Goal: Task Accomplishment & Management: Use online tool/utility

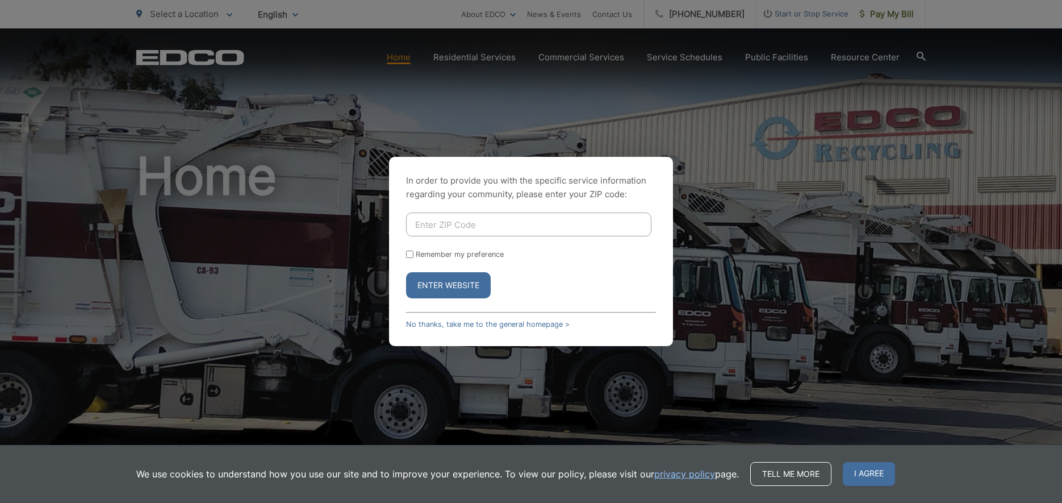
click at [453, 220] on input "Enter ZIP Code" at bounding box center [528, 224] width 245 height 24
type input "92064"
click at [406, 272] on button "Enter Website" at bounding box center [448, 285] width 85 height 26
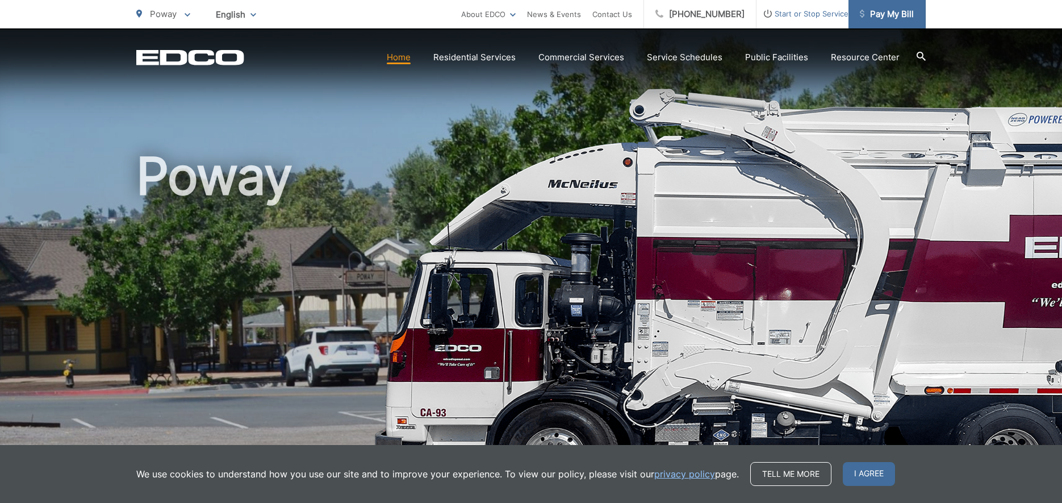
click at [888, 11] on span "Pay My Bill" at bounding box center [887, 14] width 54 height 14
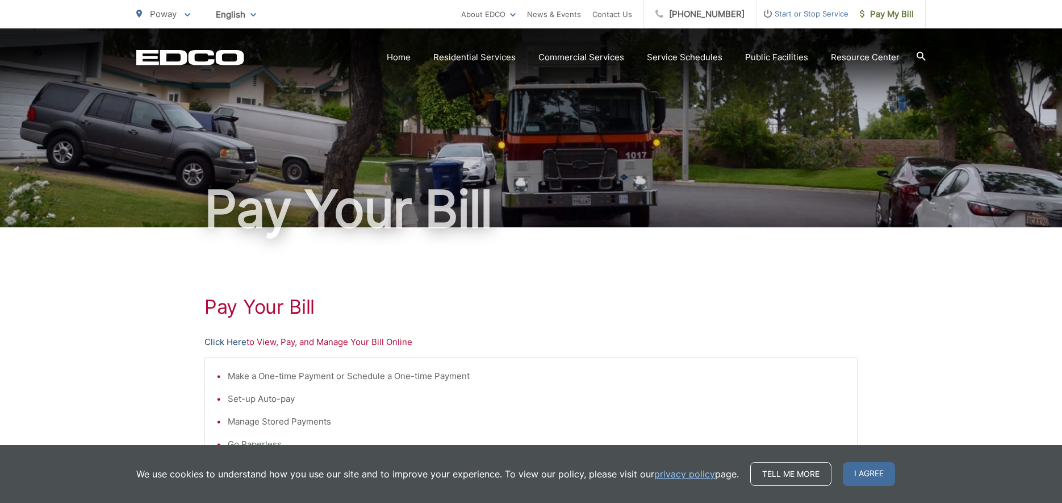
click at [217, 342] on link "Click Here" at bounding box center [225, 342] width 42 height 14
